Goal: Information Seeking & Learning: Learn about a topic

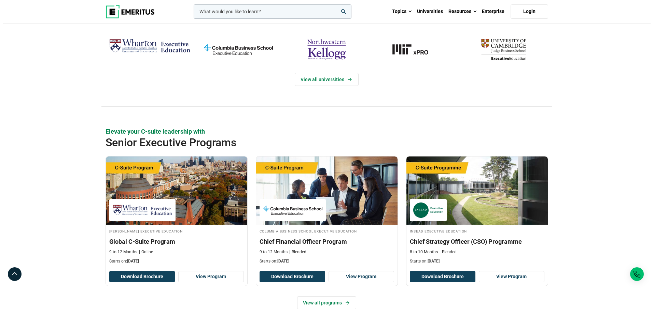
scroll to position [102, 0]
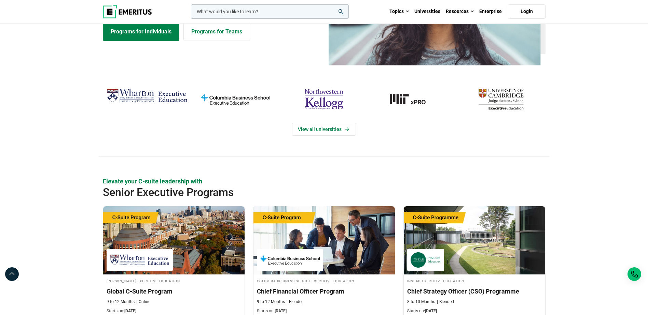
click at [243, 9] on input "woocommerce-product-search-field-0" at bounding box center [270, 11] width 158 height 14
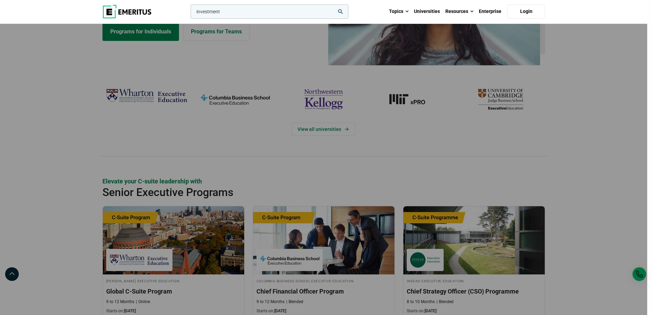
type input "investment"
click at [189, 13] on button "search" at bounding box center [189, 13] width 0 height 0
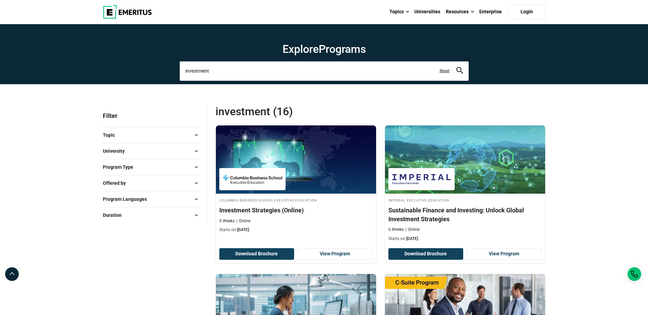
drag, startPoint x: 245, startPoint y: 73, endPoint x: 64, endPoint y: 62, distance: 180.9
click at [64, 62] on section "Explore Programs investment investment investment banking investment banking co…" at bounding box center [324, 54] width 648 height 60
type input "rethinking global strategy"
click at [456, 67] on button "search" at bounding box center [459, 71] width 7 height 8
